Goal: Information Seeking & Learning: Learn about a topic

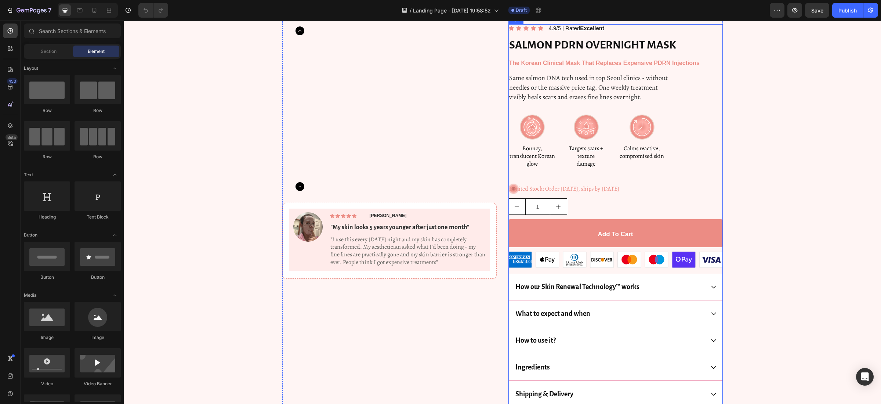
scroll to position [32, 0]
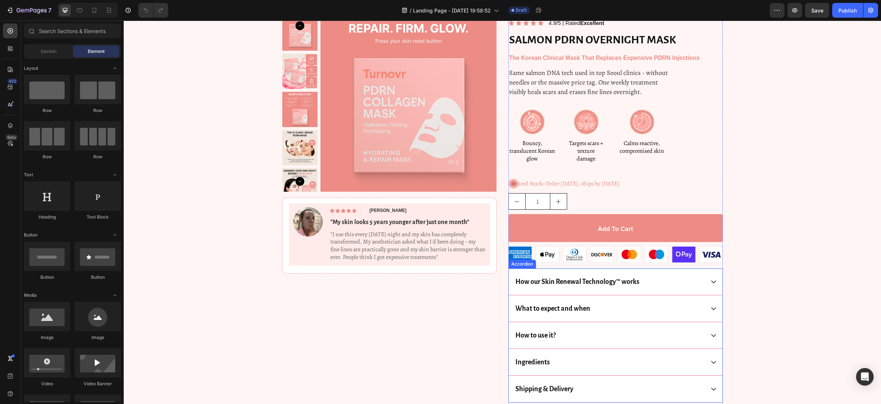
click at [682, 287] on div "How our Skin Renewal Technology™ works" at bounding box center [609, 281] width 190 height 15
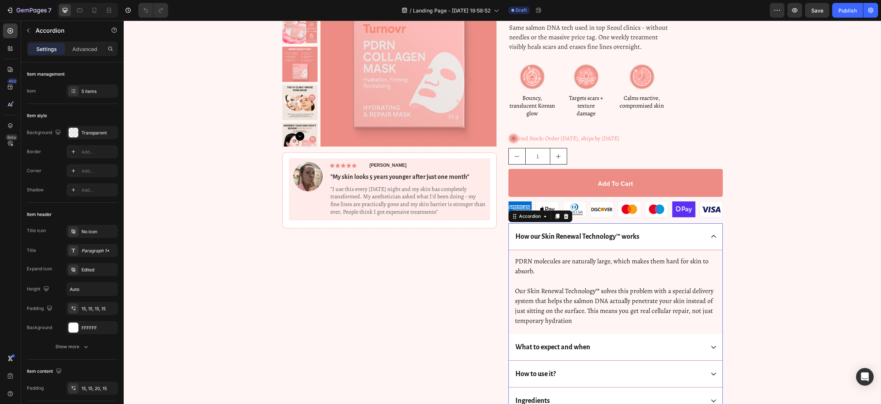
scroll to position [87, 0]
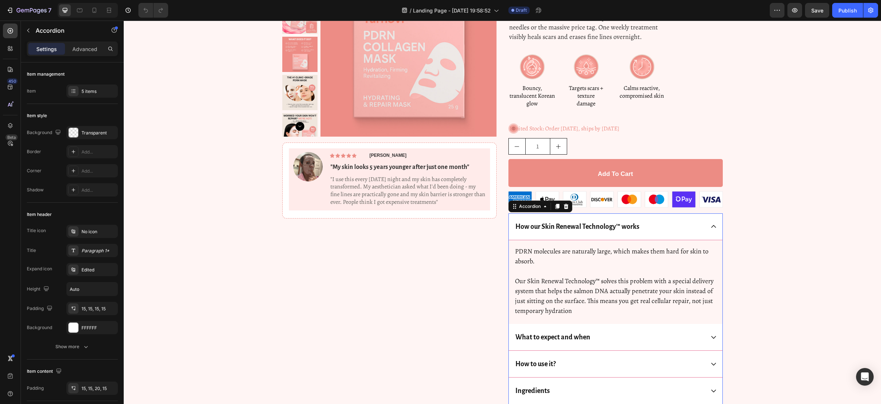
click at [683, 225] on div "How our Skin Renewal Technology™ works" at bounding box center [609, 226] width 190 height 15
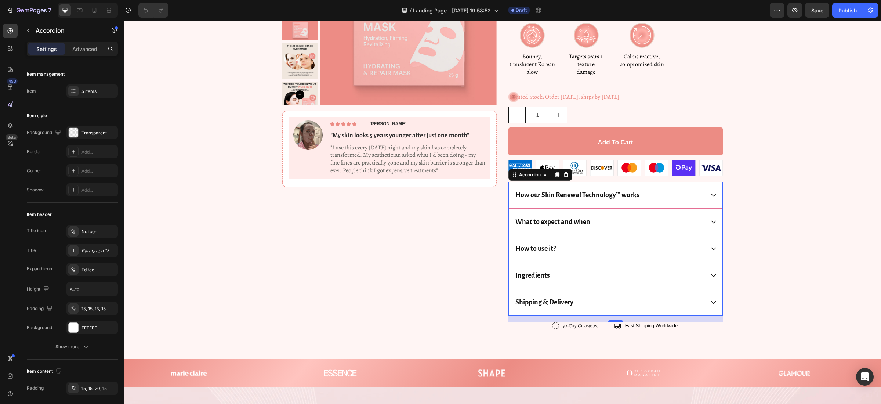
scroll to position [113, 0]
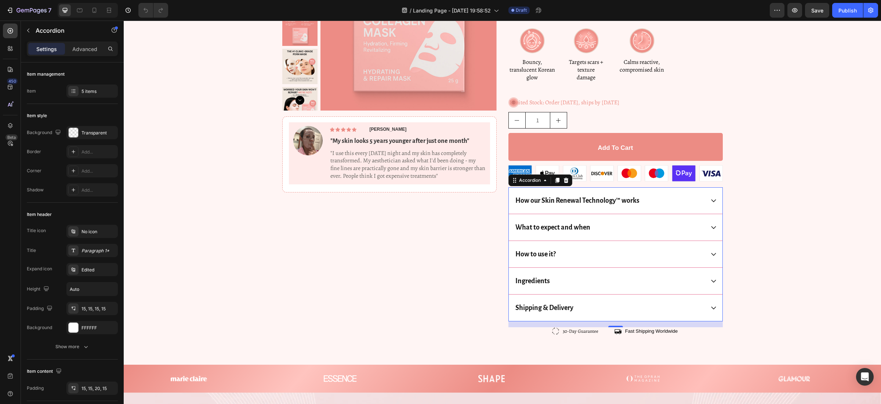
click at [609, 287] on div "Ingredients" at bounding box center [609, 280] width 190 height 15
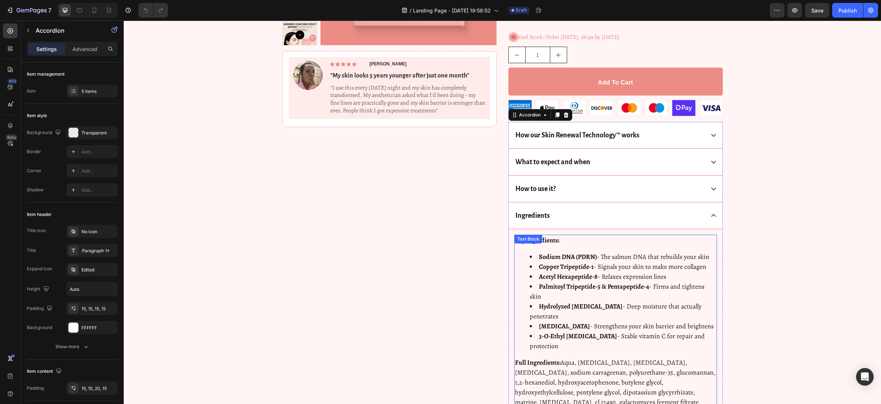
scroll to position [169, 0]
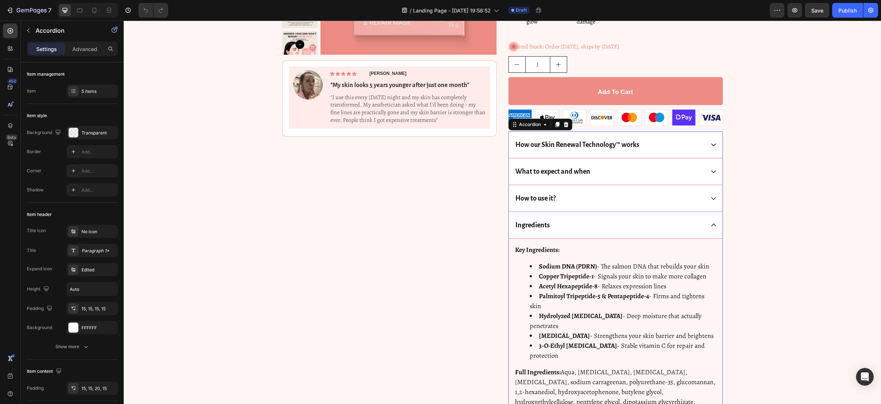
click at [583, 200] on div "How to use it?" at bounding box center [609, 197] width 190 height 15
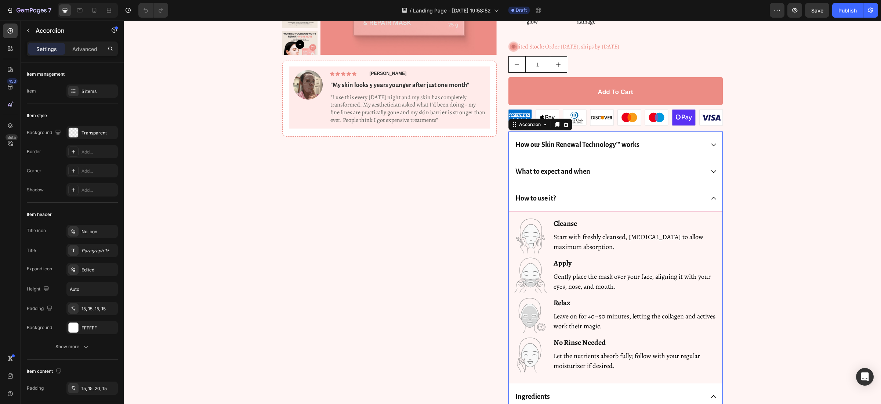
click at [595, 165] on div "What to expect and when" at bounding box center [609, 171] width 190 height 15
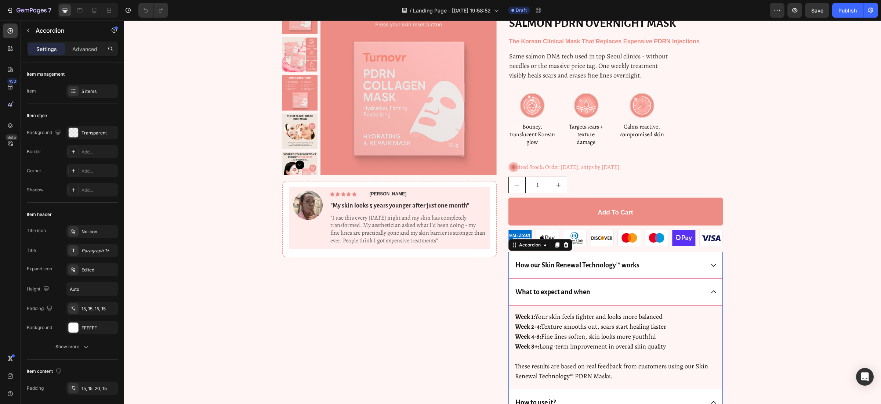
scroll to position [0, 0]
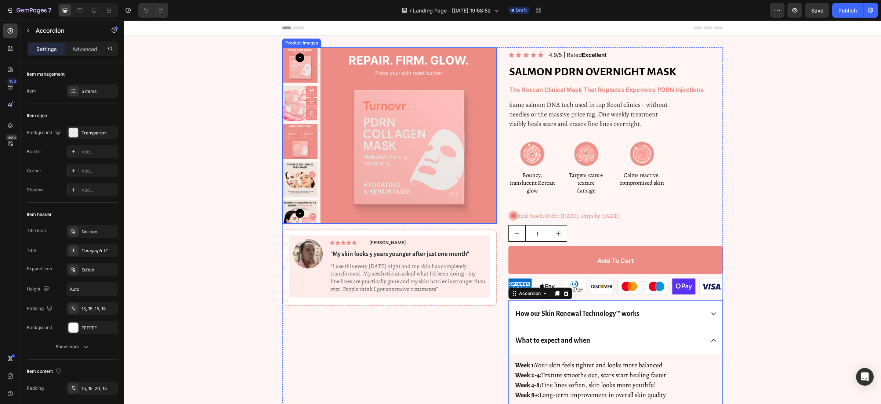
click at [291, 102] on img at bounding box center [299, 102] width 35 height 35
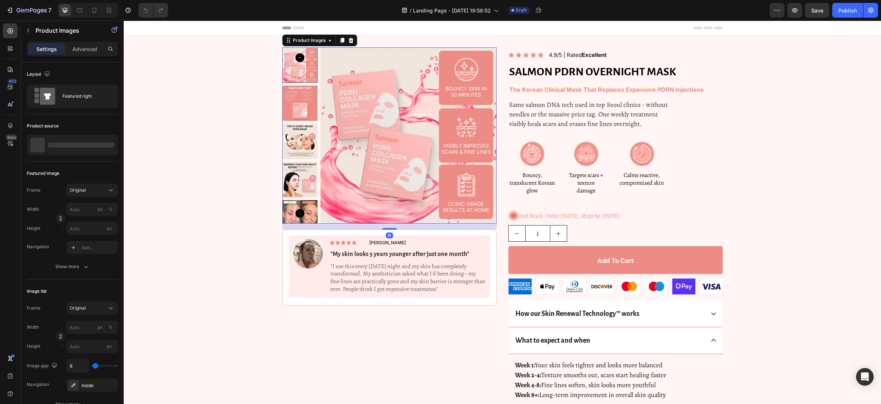
click at [306, 140] on img at bounding box center [299, 141] width 35 height 35
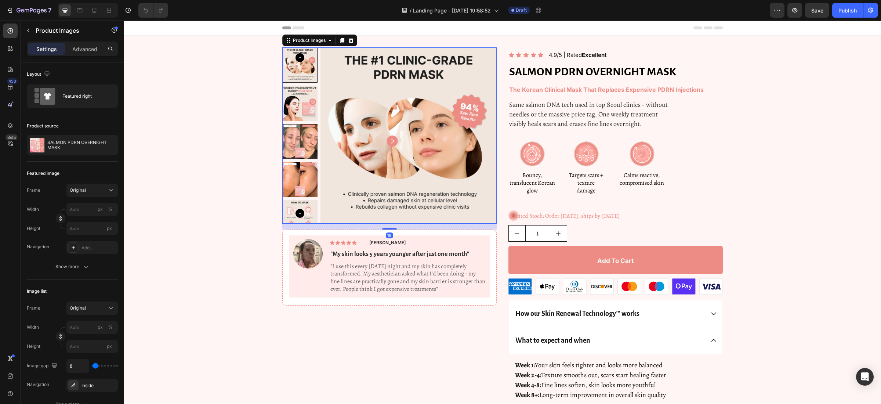
click at [306, 140] on img at bounding box center [299, 141] width 35 height 35
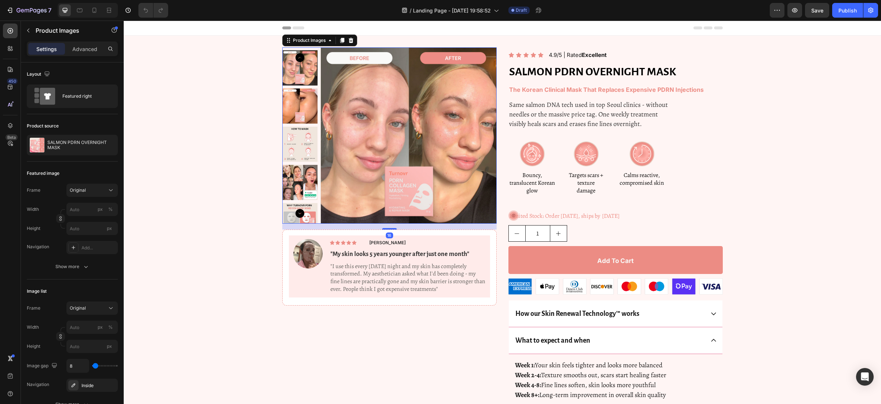
click at [305, 143] on img at bounding box center [299, 144] width 35 height 35
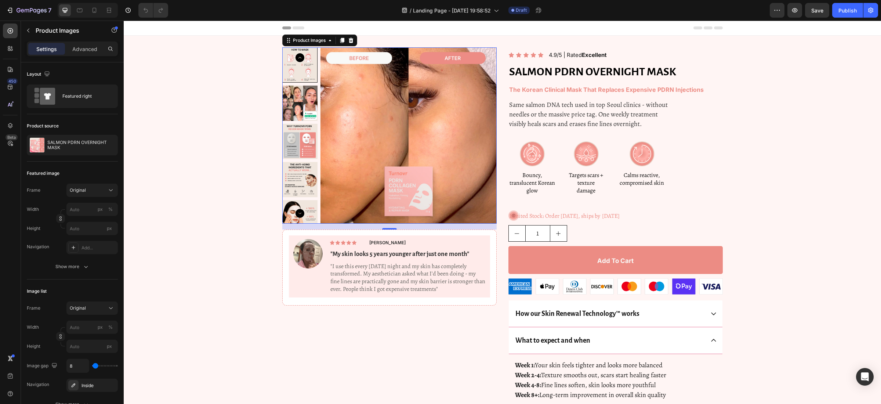
click at [305, 143] on img at bounding box center [299, 141] width 35 height 35
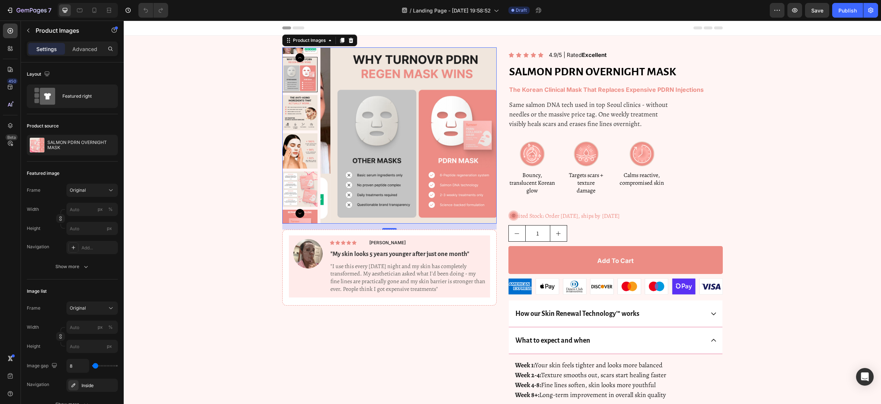
click at [308, 172] on img at bounding box center [299, 188] width 35 height 35
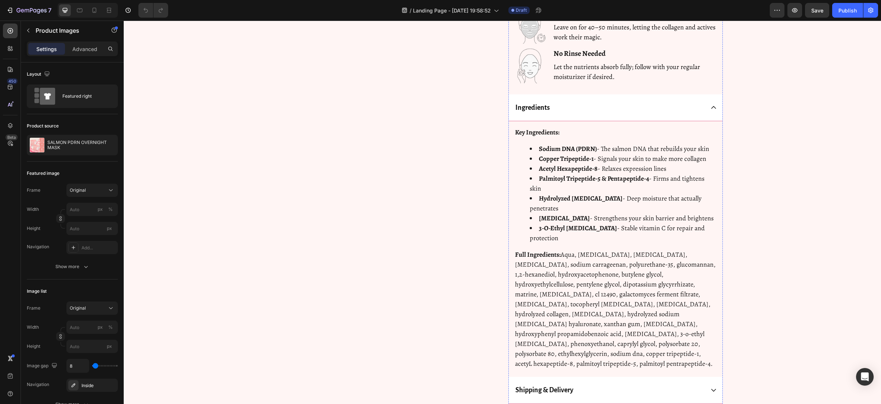
scroll to position [837, 0]
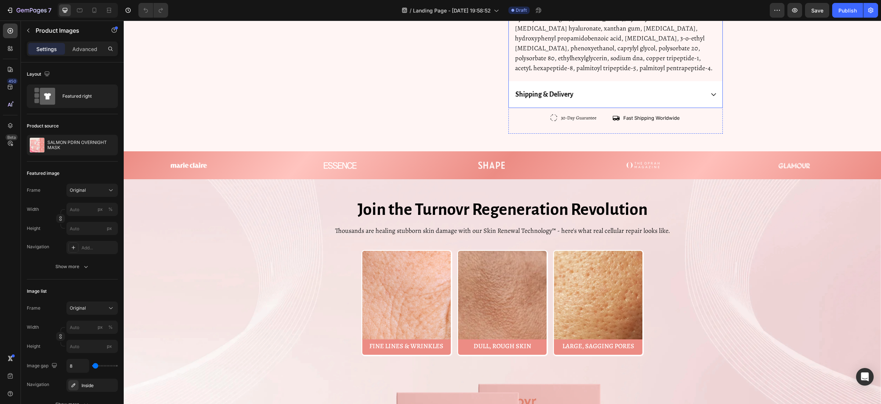
click at [582, 87] on div "Shipping & Delivery" at bounding box center [609, 94] width 190 height 15
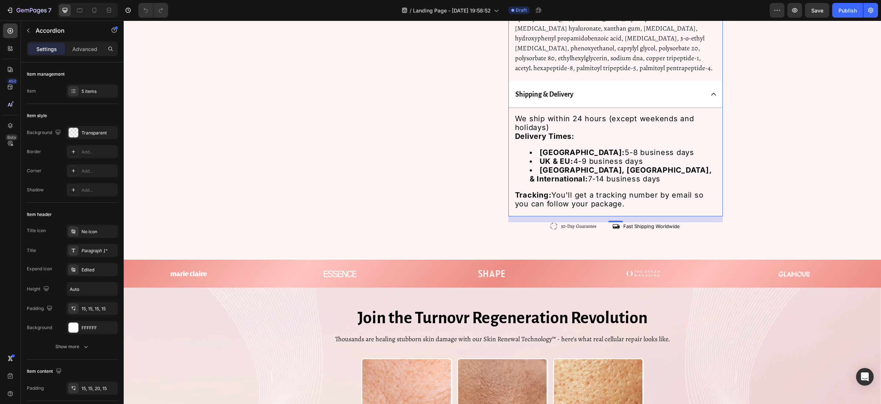
click at [582, 87] on div "Shipping & Delivery" at bounding box center [609, 94] width 190 height 15
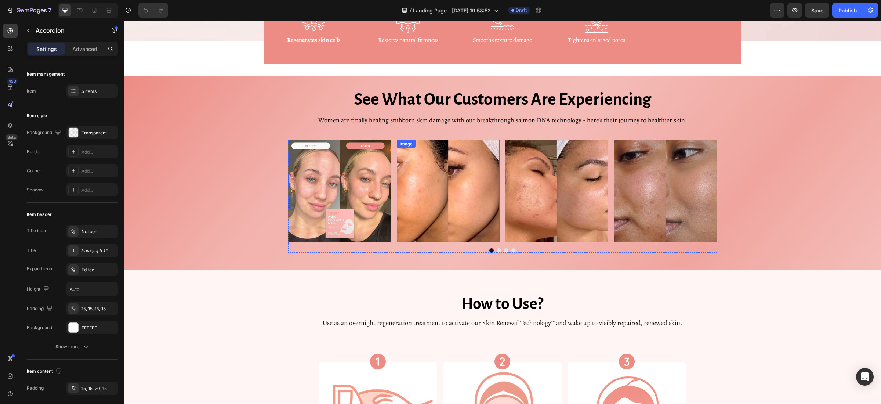
scroll to position [1408, 0]
click at [507, 251] on button "Dot" at bounding box center [506, 250] width 4 height 4
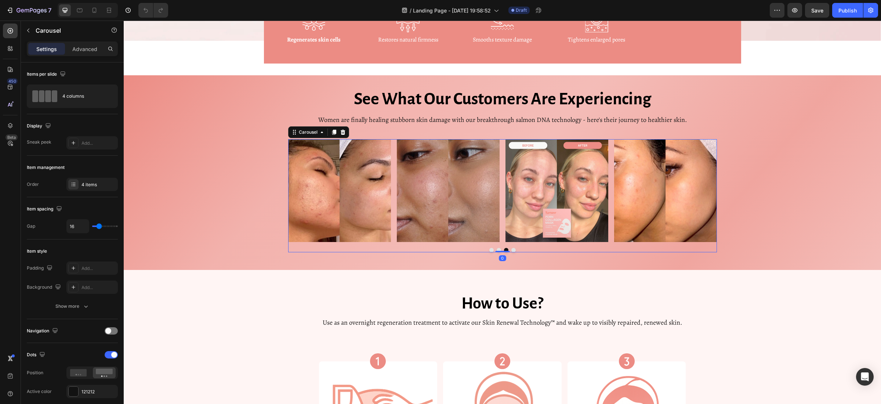
click at [514, 250] on button "Dot" at bounding box center [513, 250] width 4 height 4
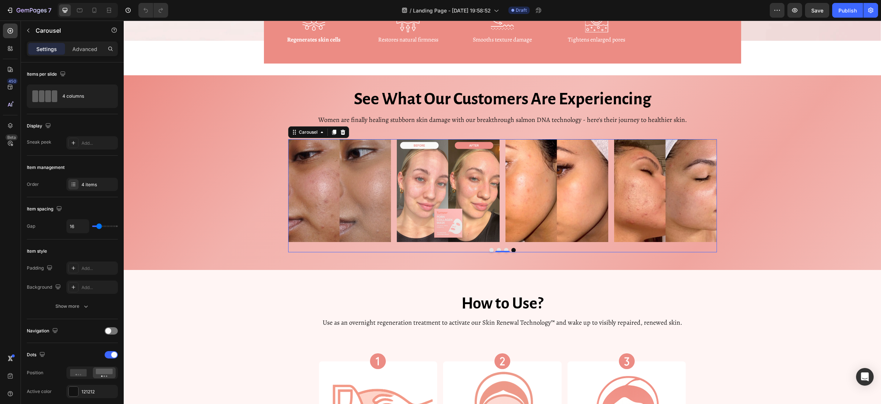
click at [496, 250] on button "Dot" at bounding box center [498, 250] width 4 height 4
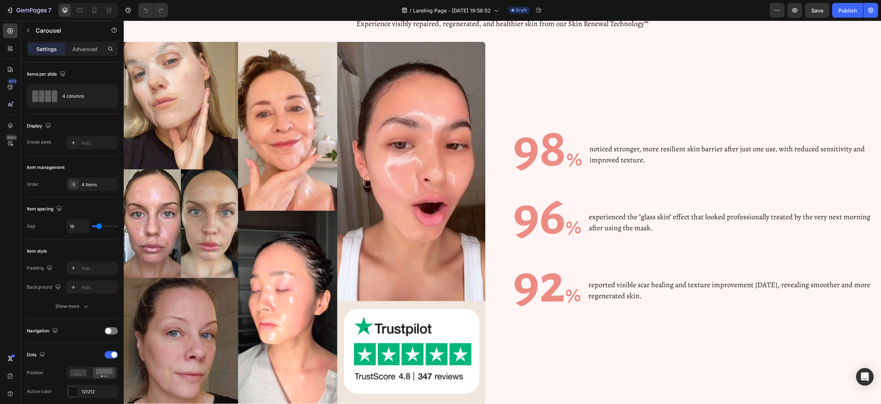
scroll to position [2546, 0]
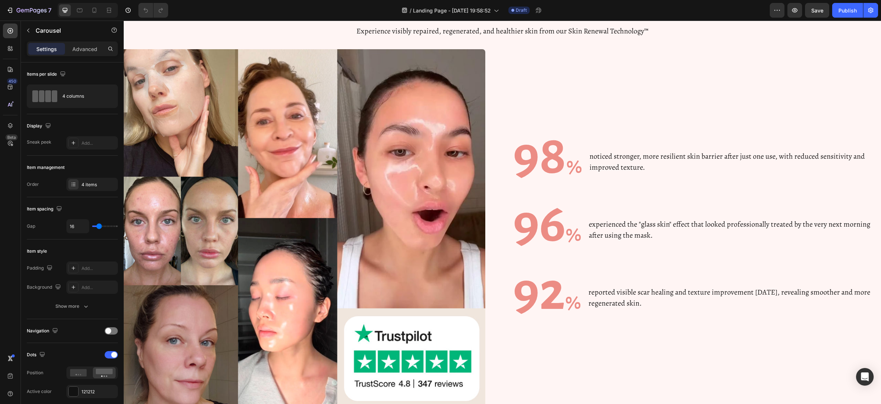
click at [494, 198] on div "Image 98 % Heading noticed stronger, more resilient skin barrier after just one…" at bounding box center [502, 240] width 757 height 383
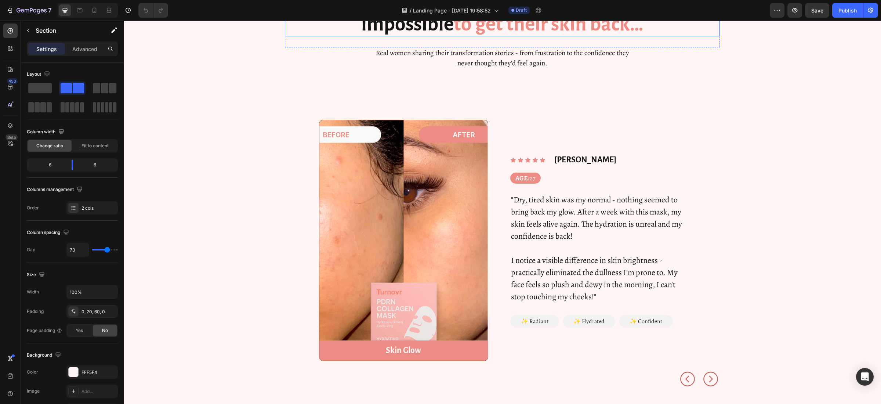
scroll to position [4163, 0]
